Goal: Information Seeking & Learning: Learn about a topic

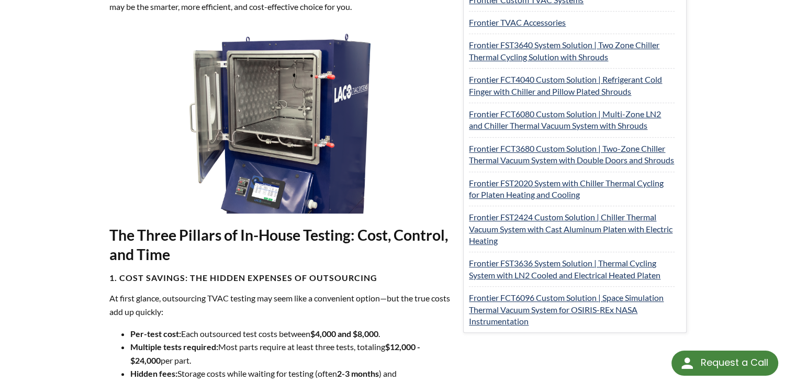
scroll to position [628, 0]
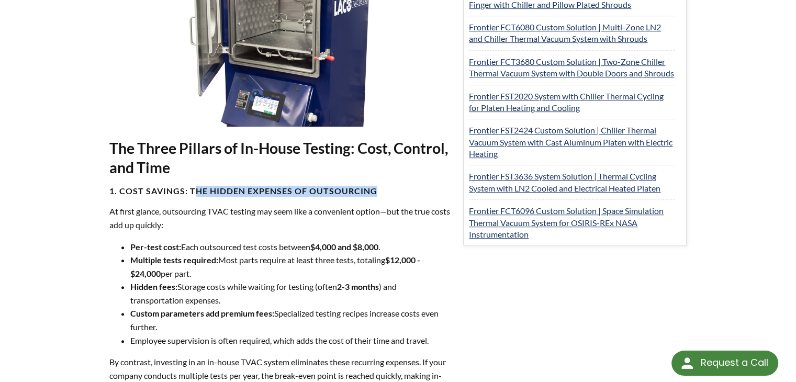
drag, startPoint x: 195, startPoint y: 187, endPoint x: 368, endPoint y: 193, distance: 173.3
click at [377, 192] on h4 "1. Cost Savings: The Hidden Expenses of Outsourcing" at bounding box center [280, 191] width 342 height 11
click at [277, 205] on p "At first glance, outsourcing TVAC testing may seem like a convenient option—but…" at bounding box center [280, 218] width 342 height 27
click at [384, 243] on li "Per-test cost: Each outsourced test costs between $4,000 and $8,000 ." at bounding box center [290, 247] width 321 height 14
click at [374, 254] on li "Multiple tests required: Most parts require at least three tests, totaling $12,…" at bounding box center [290, 266] width 321 height 27
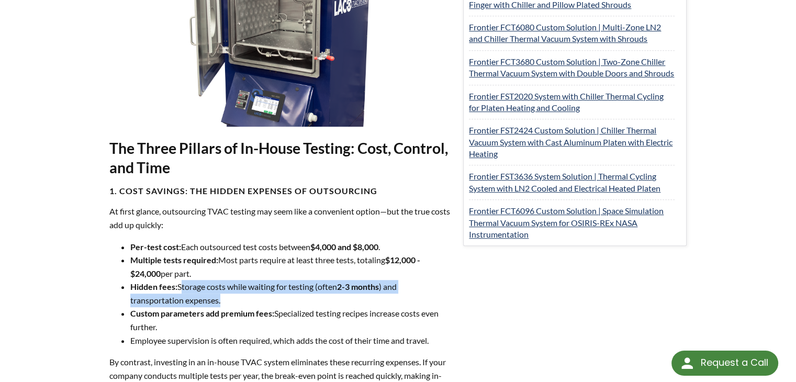
drag, startPoint x: 180, startPoint y: 281, endPoint x: 382, endPoint y: 304, distance: 203.2
click at [382, 304] on li "Hidden fees: Storage costs while waiting for testing (often 2-3 months ) and tr…" at bounding box center [290, 293] width 321 height 27
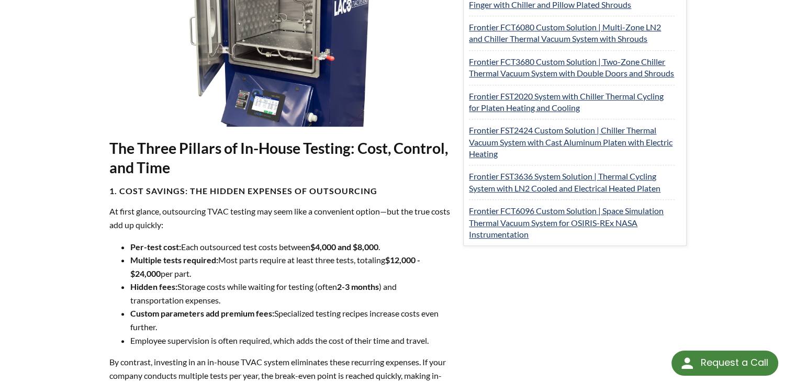
click at [305, 314] on li "Custom parameters add premium fees: Specialized testing recipes increase costs …" at bounding box center [290, 320] width 321 height 27
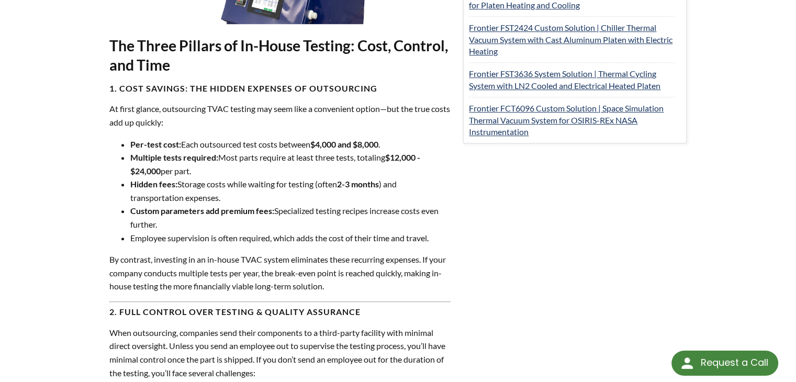
scroll to position [732, 0]
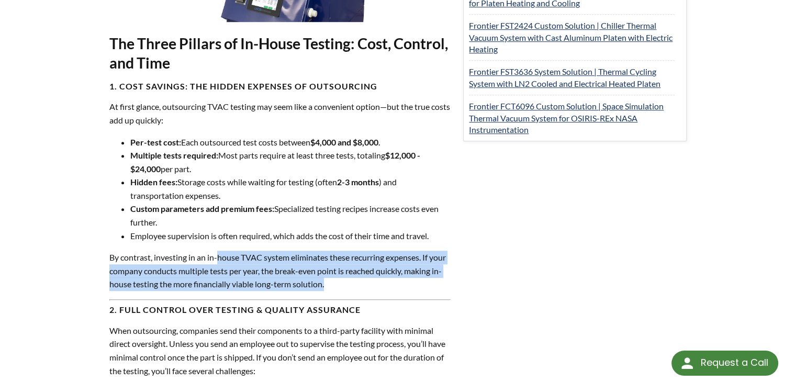
drag, startPoint x: 219, startPoint y: 256, endPoint x: 427, endPoint y: 278, distance: 209.4
click at [427, 278] on p "By contrast, investing in an in-house TVAC system eliminates these recurring ex…" at bounding box center [280, 271] width 342 height 40
click at [384, 286] on p "By contrast, investing in an in-house TVAC system eliminates these recurring ex…" at bounding box center [280, 271] width 342 height 40
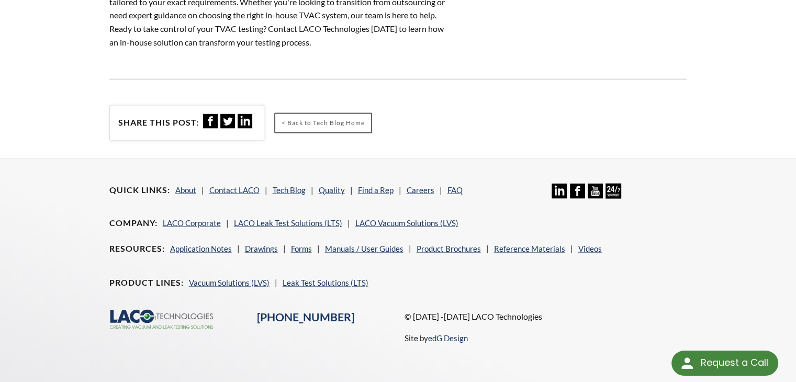
scroll to position [2025, 0]
